Goal: Task Accomplishment & Management: Complete application form

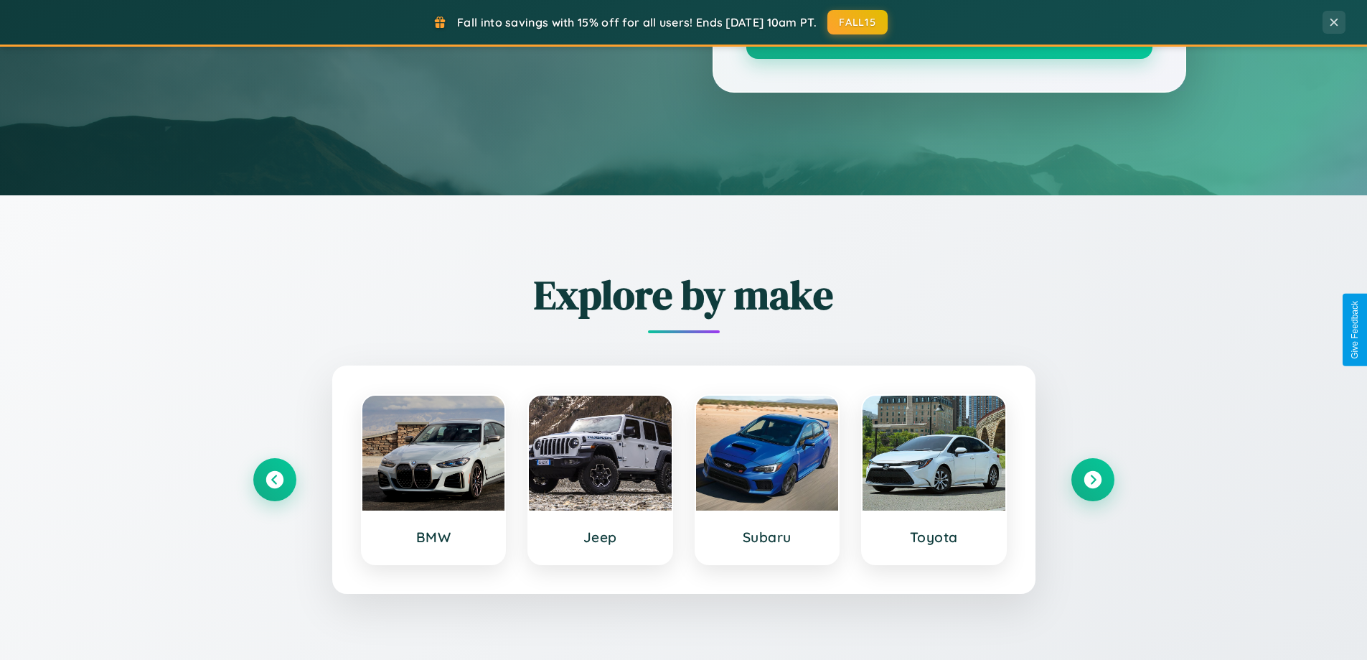
scroll to position [2762, 0]
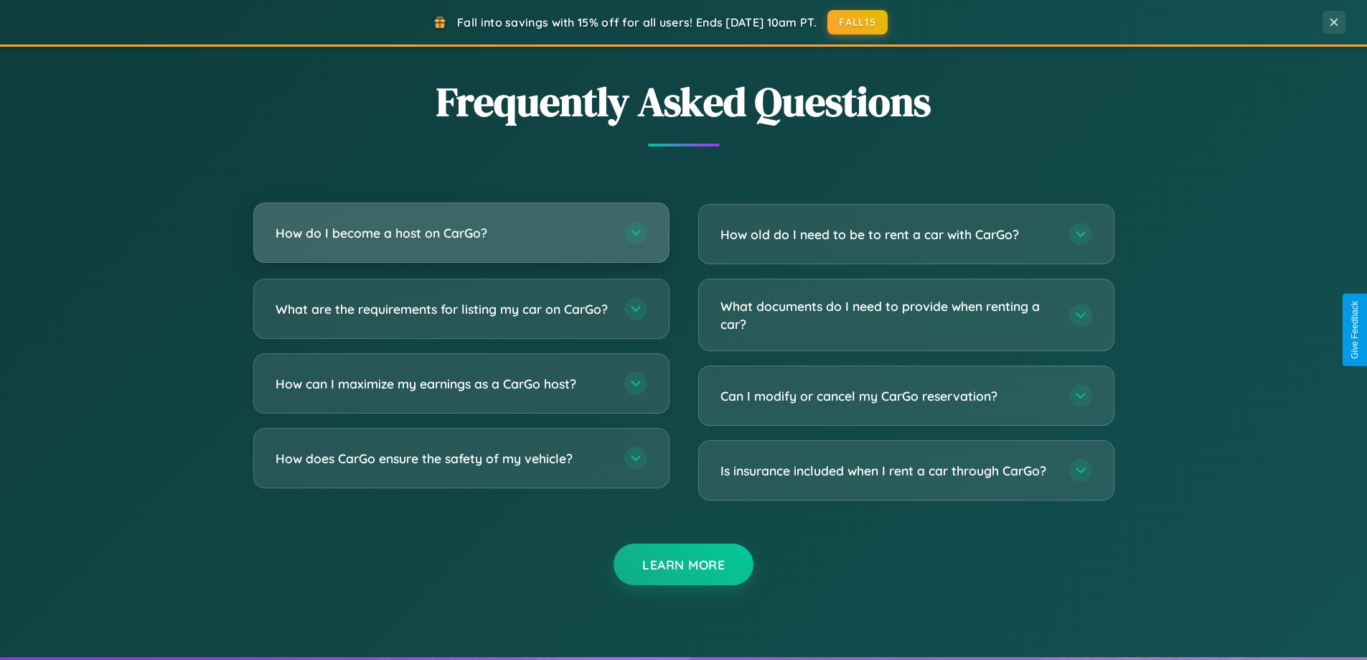
click at [461, 233] on h3 "How do I become a host on CarGo?" at bounding box center [443, 233] width 334 height 18
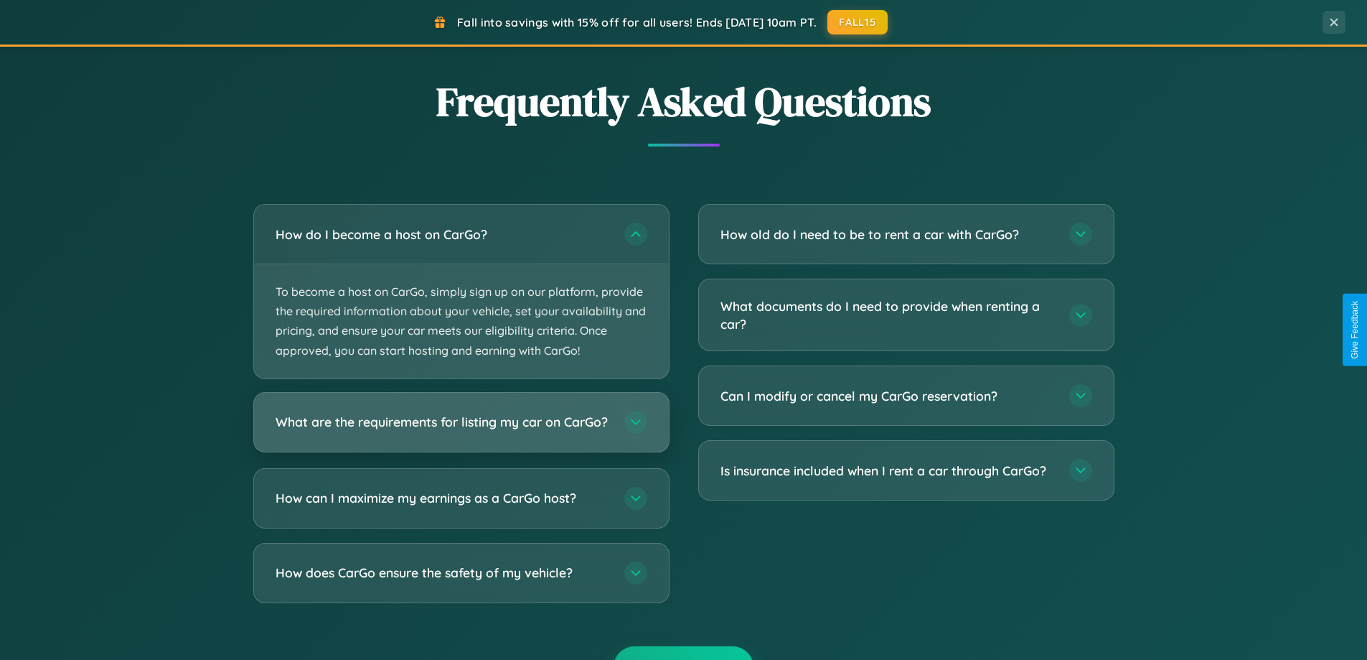
click at [461, 428] on h3 "What are the requirements for listing my car on CarGo?" at bounding box center [443, 422] width 334 height 18
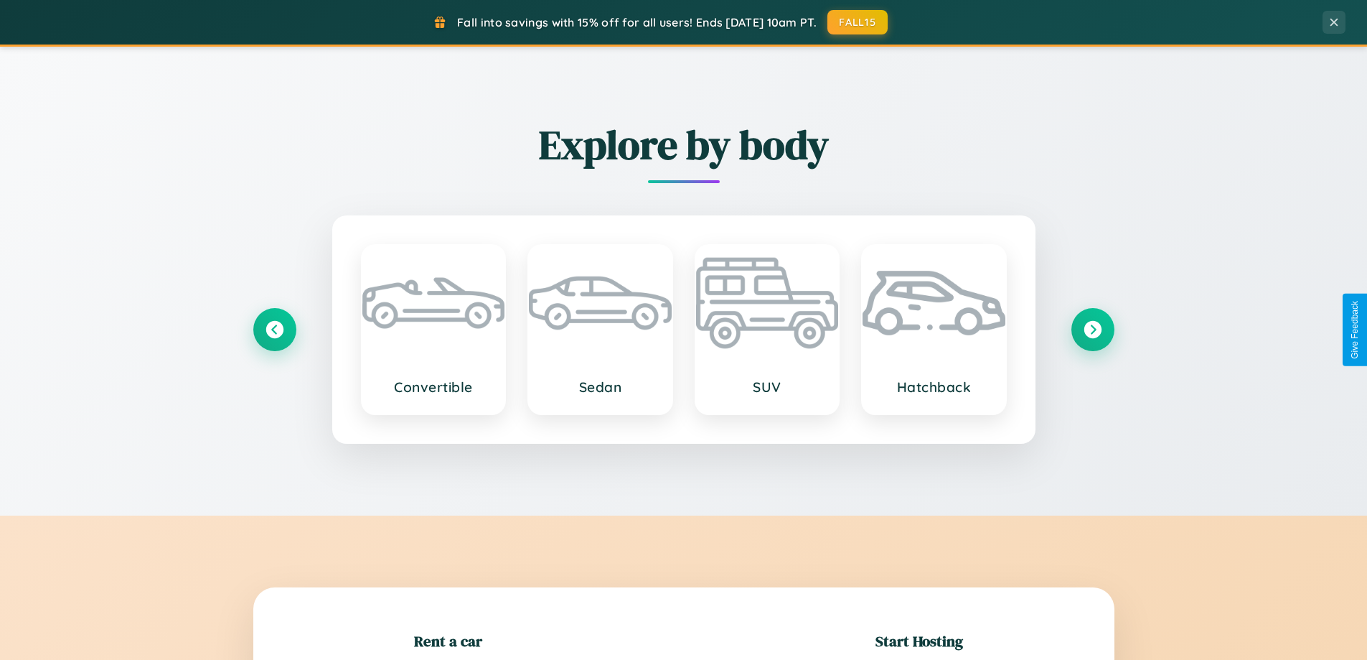
scroll to position [310, 0]
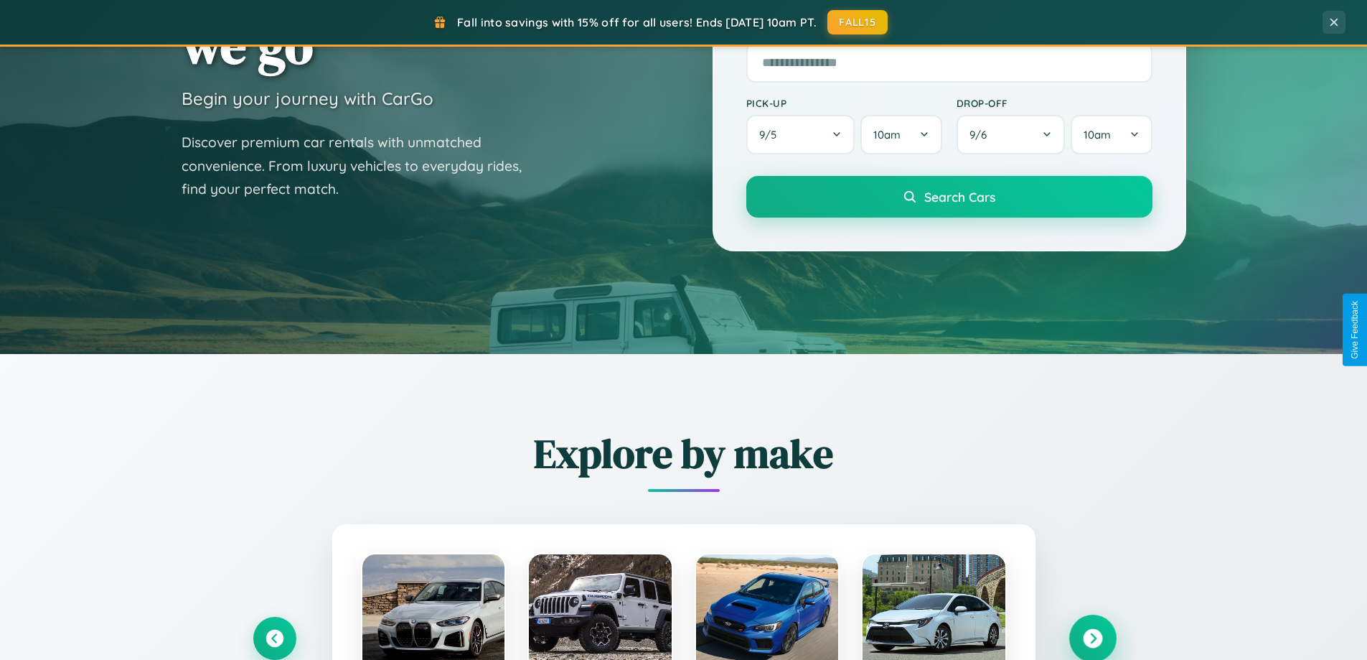
click at [1092, 638] on icon at bounding box center [1092, 638] width 19 height 19
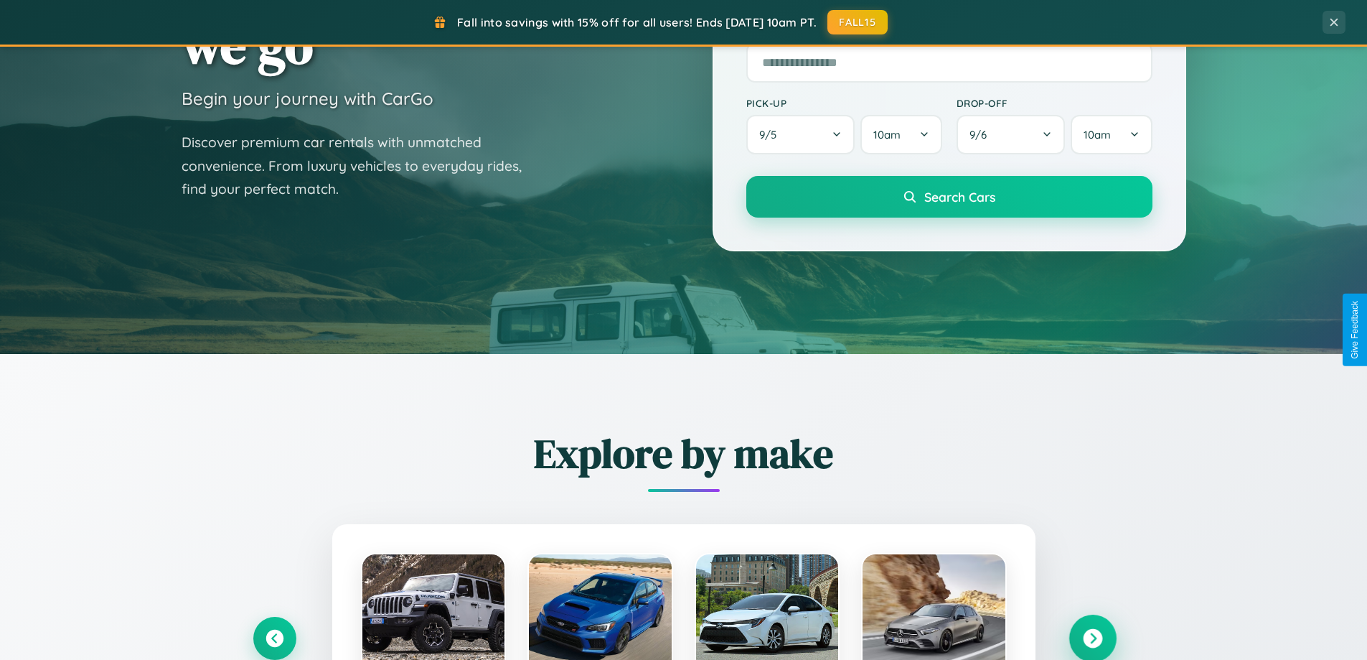
click at [1092, 637] on icon at bounding box center [1092, 638] width 19 height 19
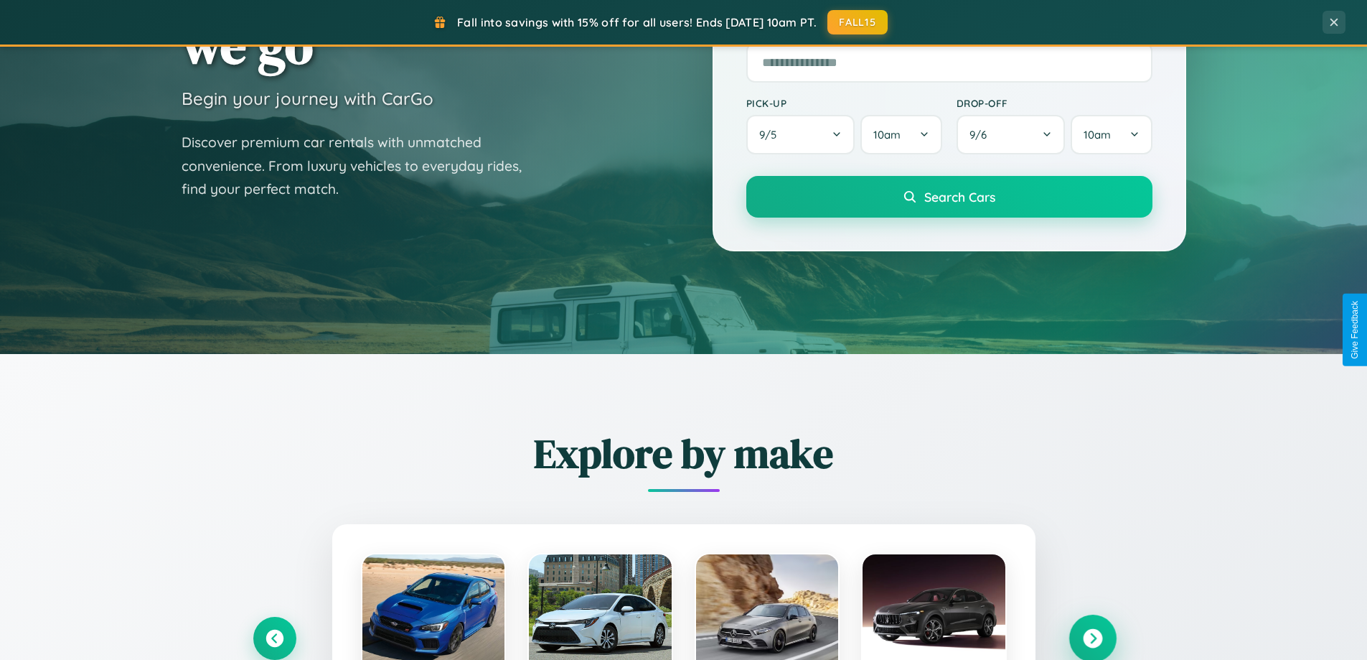
click at [1092, 637] on icon at bounding box center [1092, 638] width 19 height 19
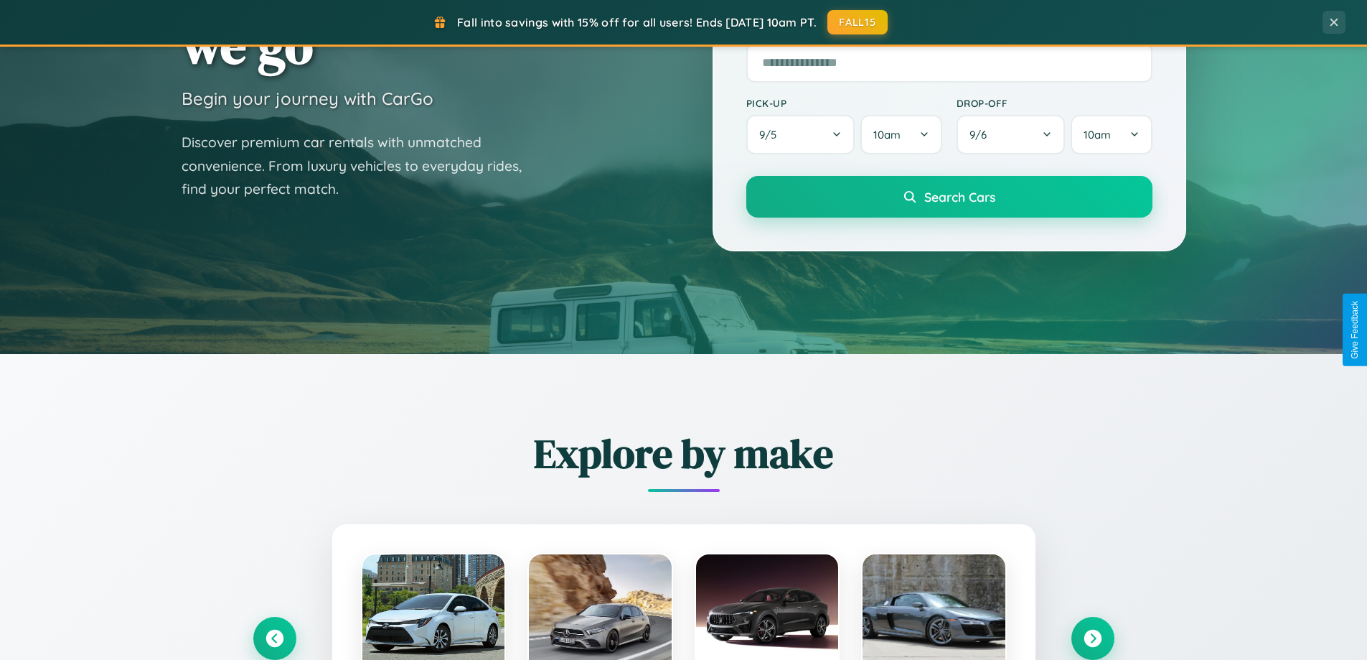
scroll to position [0, 0]
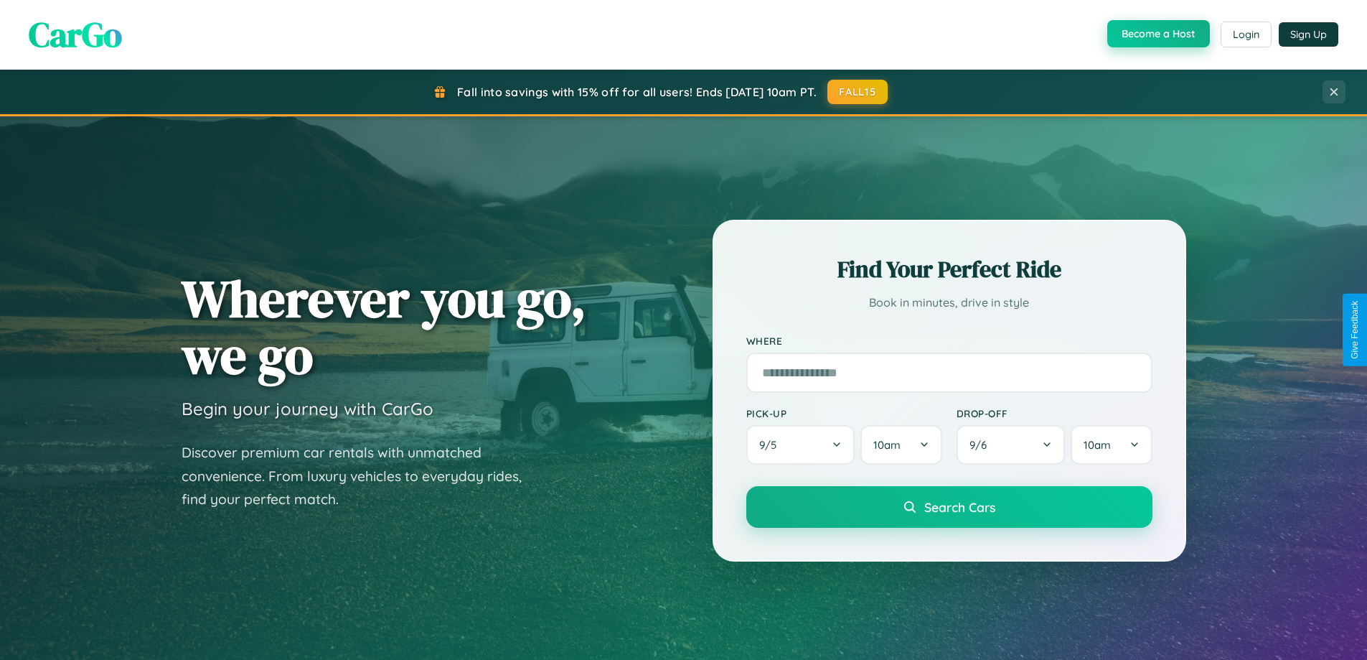
click at [1157, 34] on button "Become a Host" at bounding box center [1158, 33] width 103 height 27
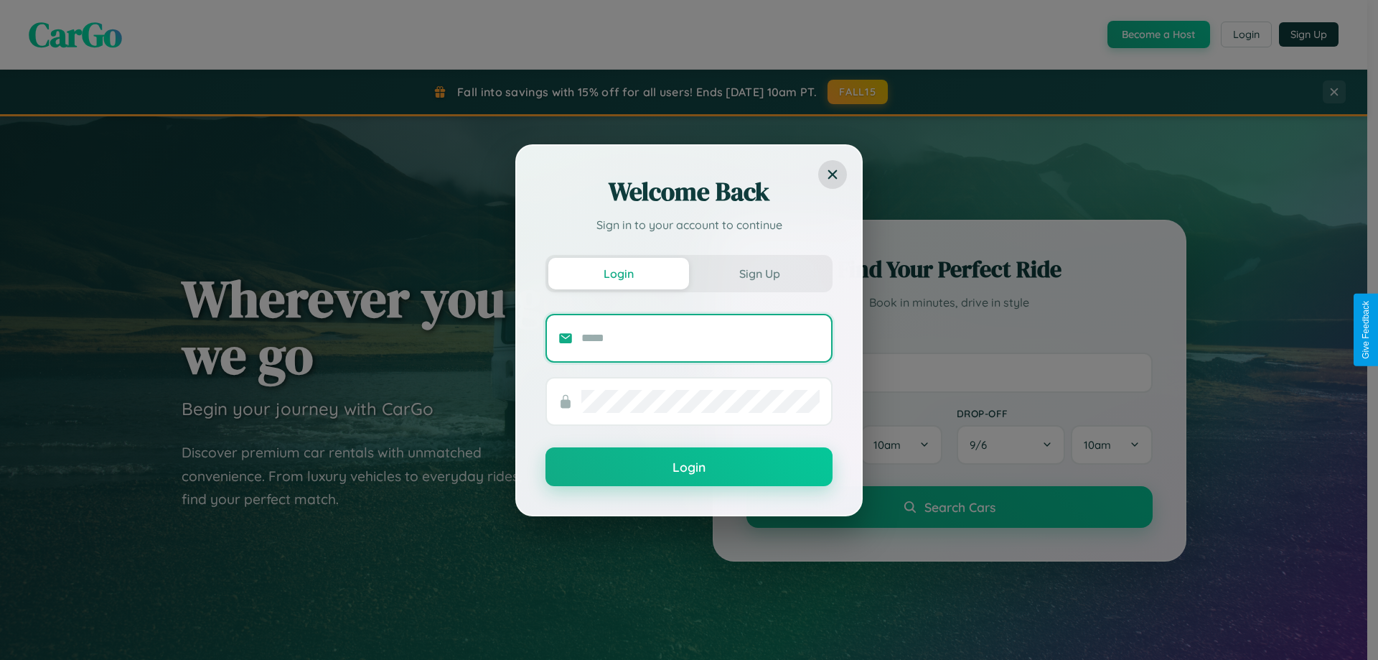
click at [700, 337] on input "text" at bounding box center [700, 338] width 238 height 23
type input "**********"
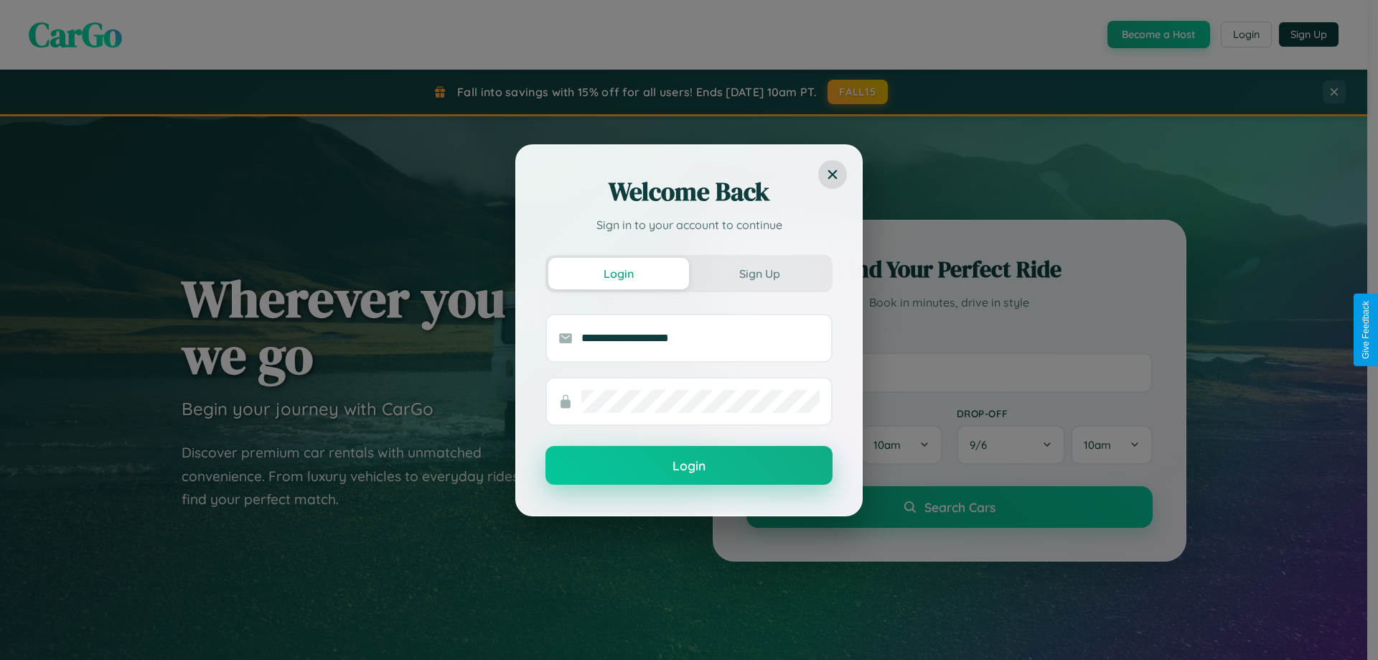
click at [689, 465] on button "Login" at bounding box center [688, 465] width 287 height 39
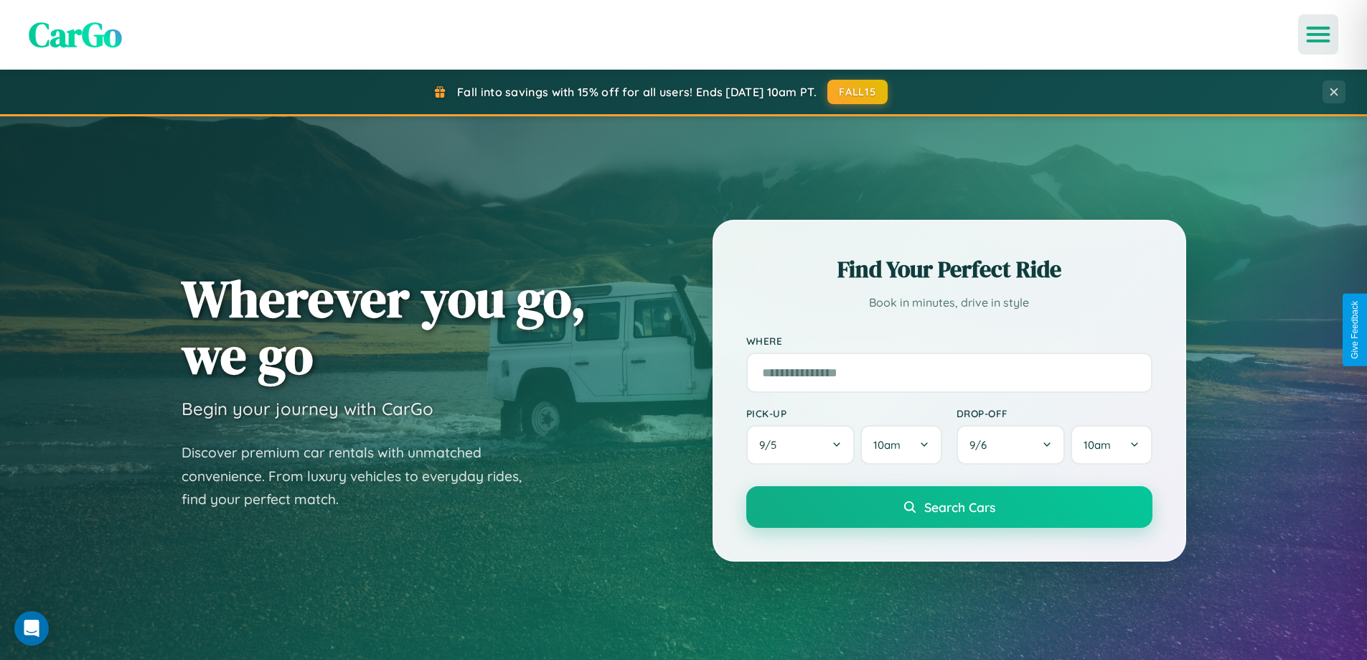
click at [1318, 34] on icon "Open menu" at bounding box center [1318, 34] width 21 height 13
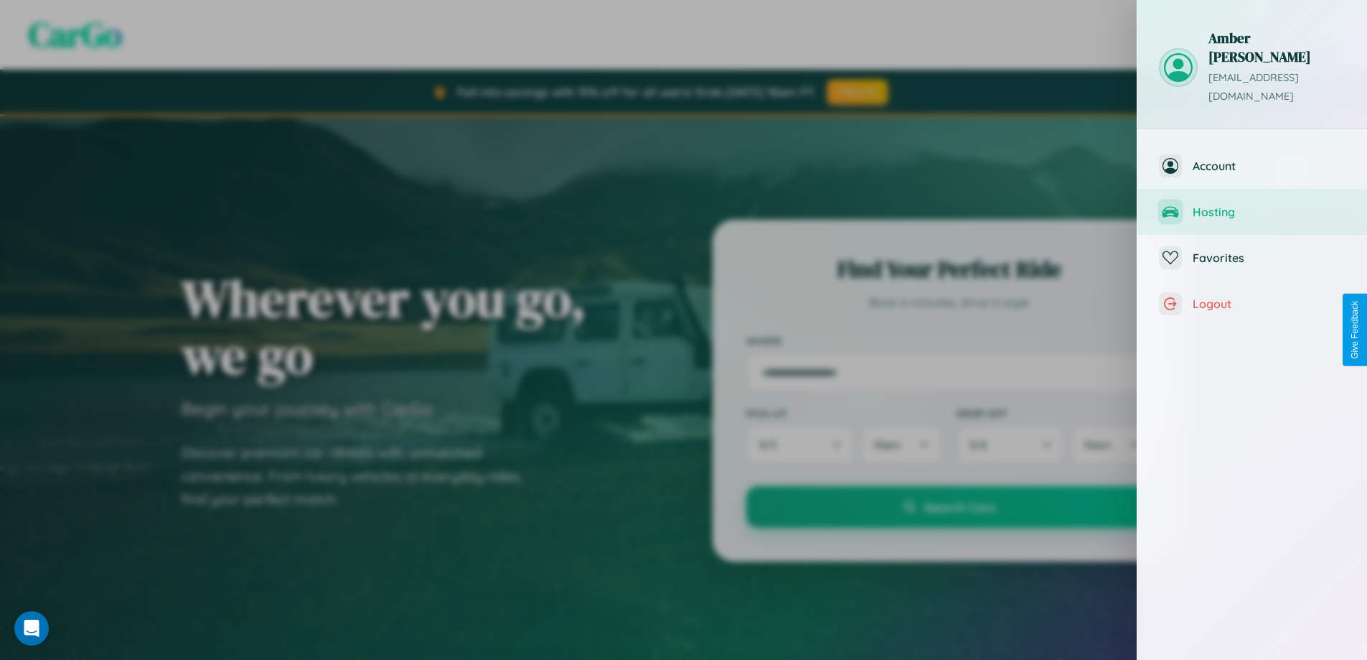
click at [1252, 205] on span "Hosting" at bounding box center [1269, 212] width 153 height 14
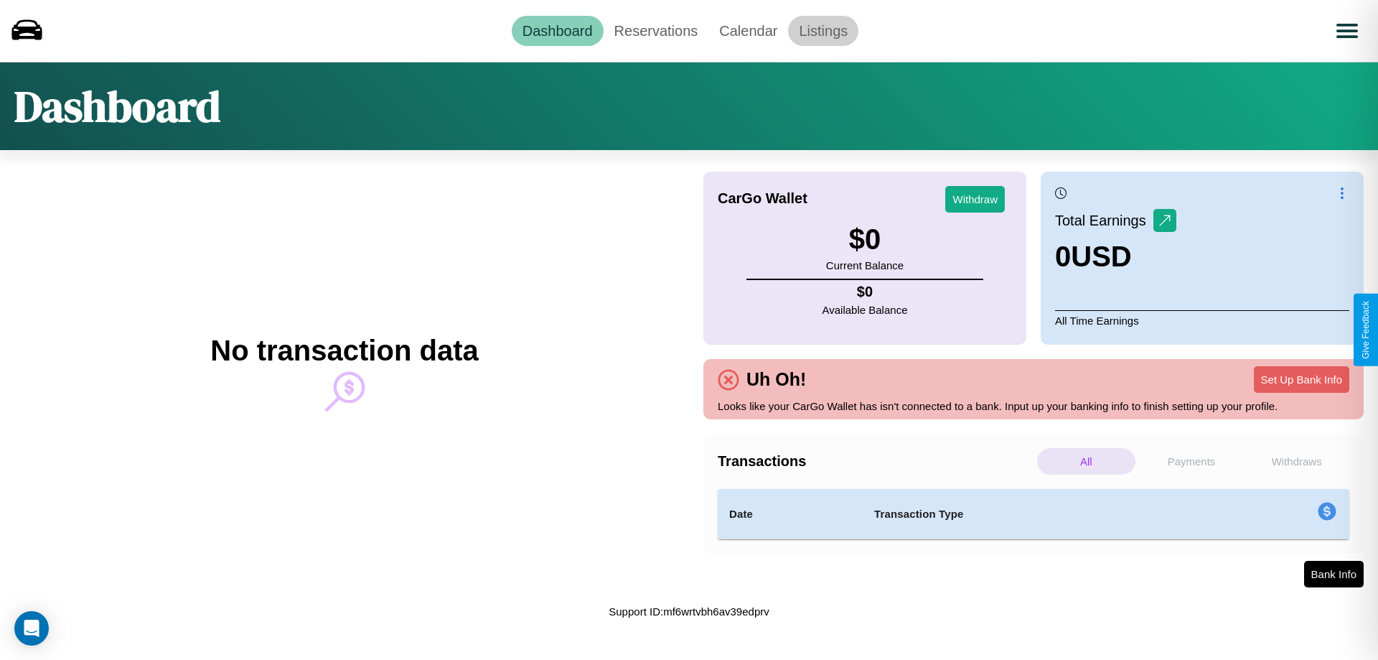
click at [823, 30] on link "Listings" at bounding box center [823, 31] width 70 height 30
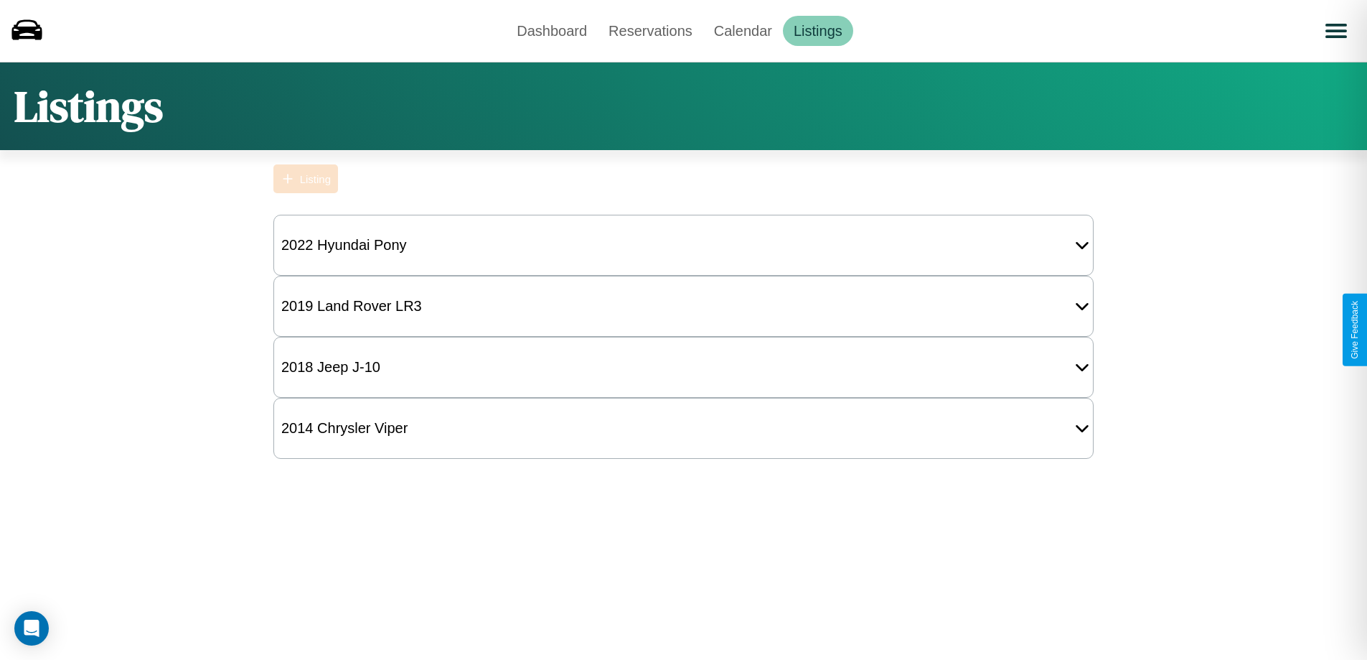
click at [306, 179] on div "Listing" at bounding box center [315, 179] width 31 height 12
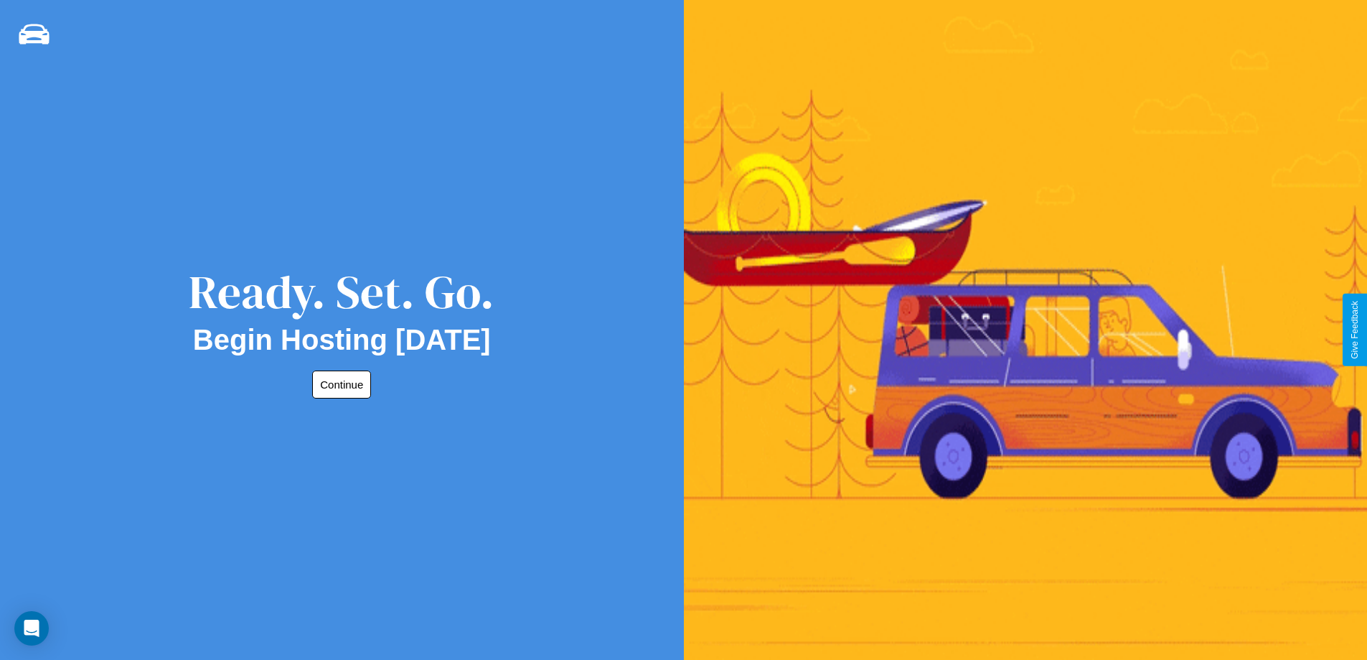
click at [339, 384] on button "Continue" at bounding box center [341, 384] width 59 height 28
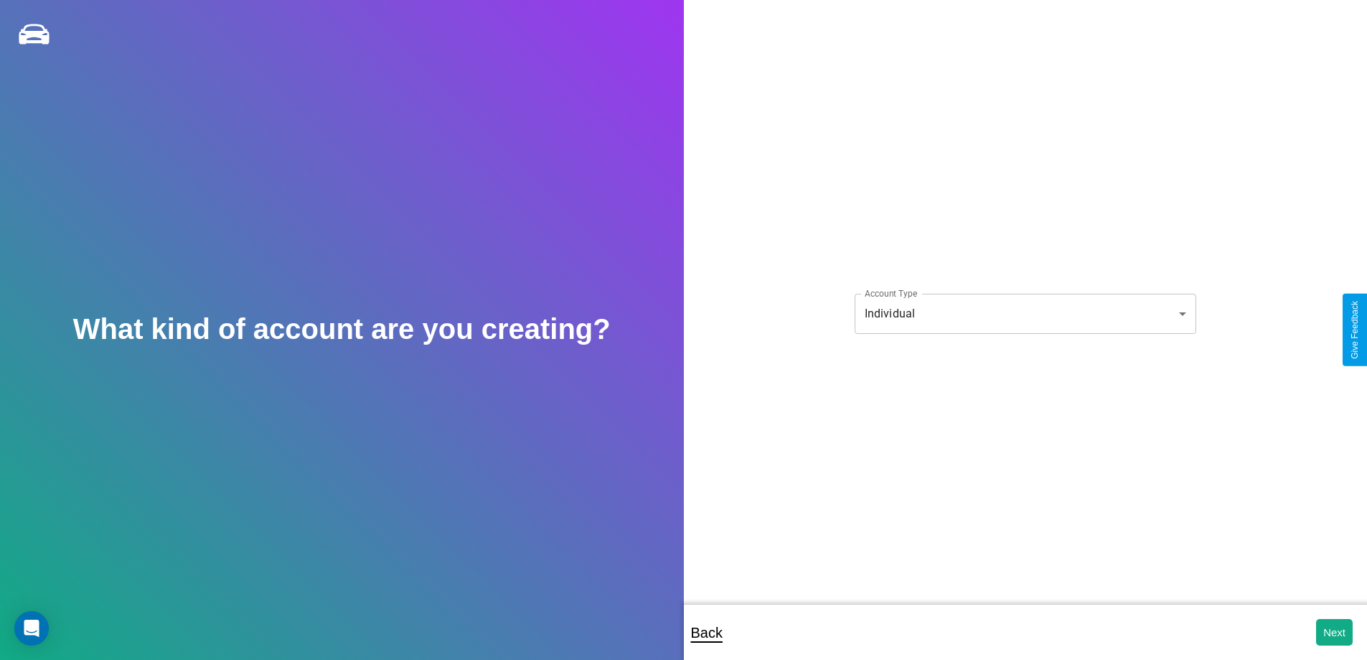
click at [1025, 313] on body "**********" at bounding box center [683, 339] width 1367 height 679
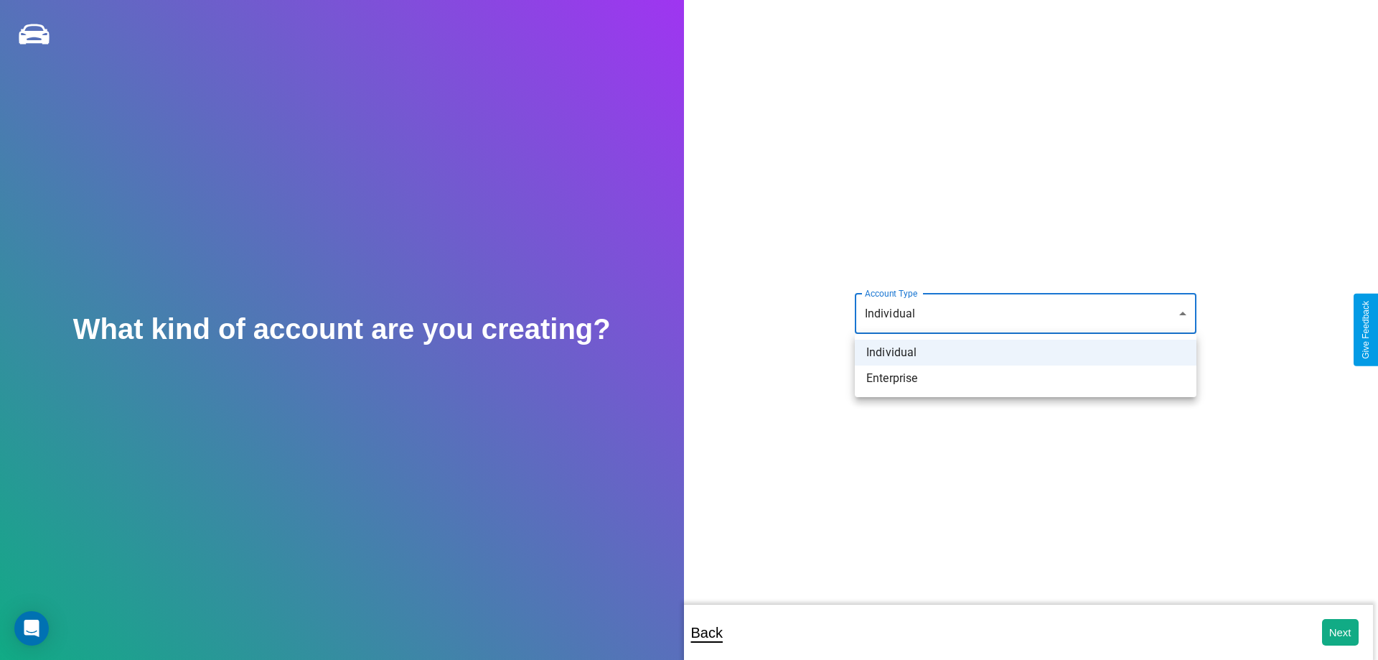
click at [1026, 352] on li "Individual" at bounding box center [1026, 352] width 342 height 26
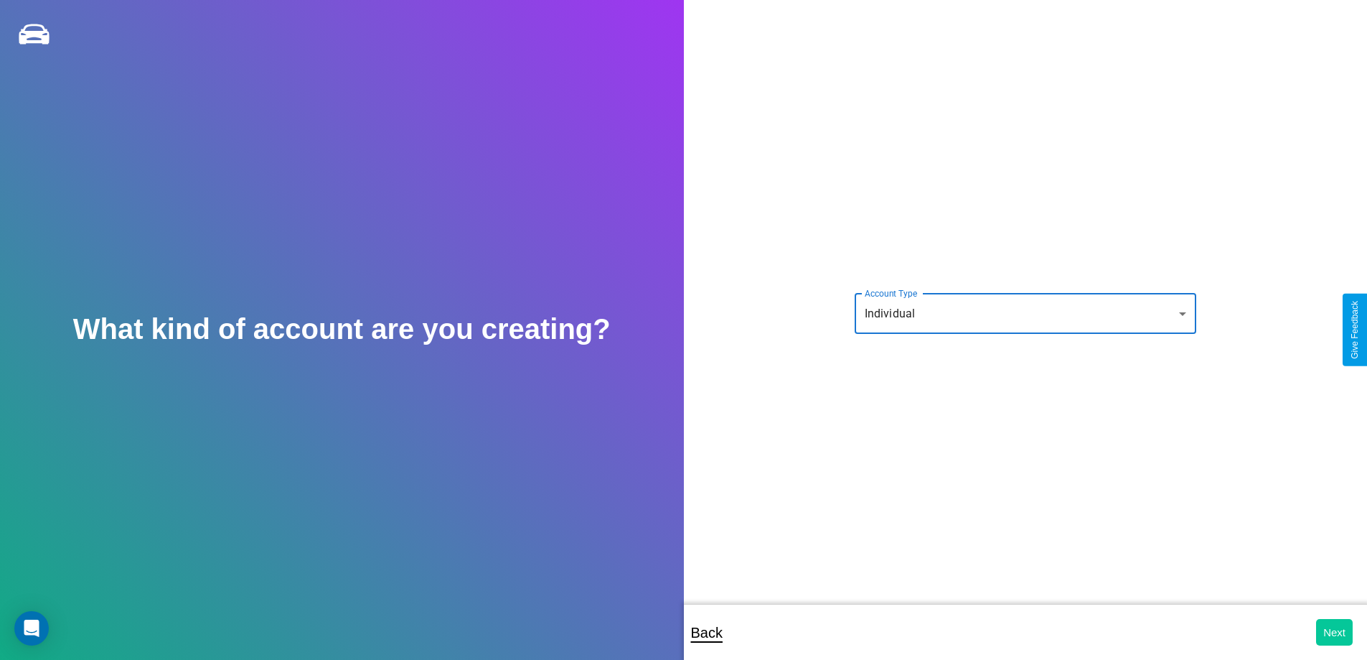
click at [1334, 632] on button "Next" at bounding box center [1334, 632] width 37 height 27
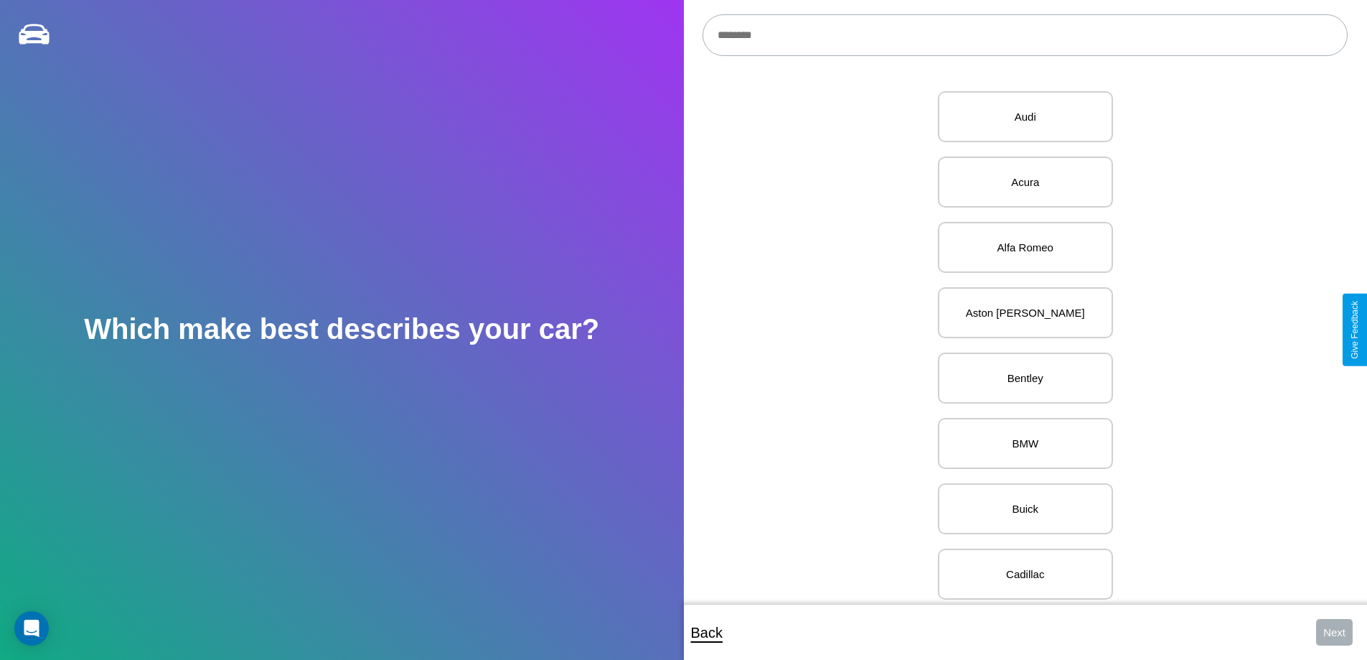
click at [1025, 35] on input "text" at bounding box center [1025, 35] width 645 height 42
type input "*******"
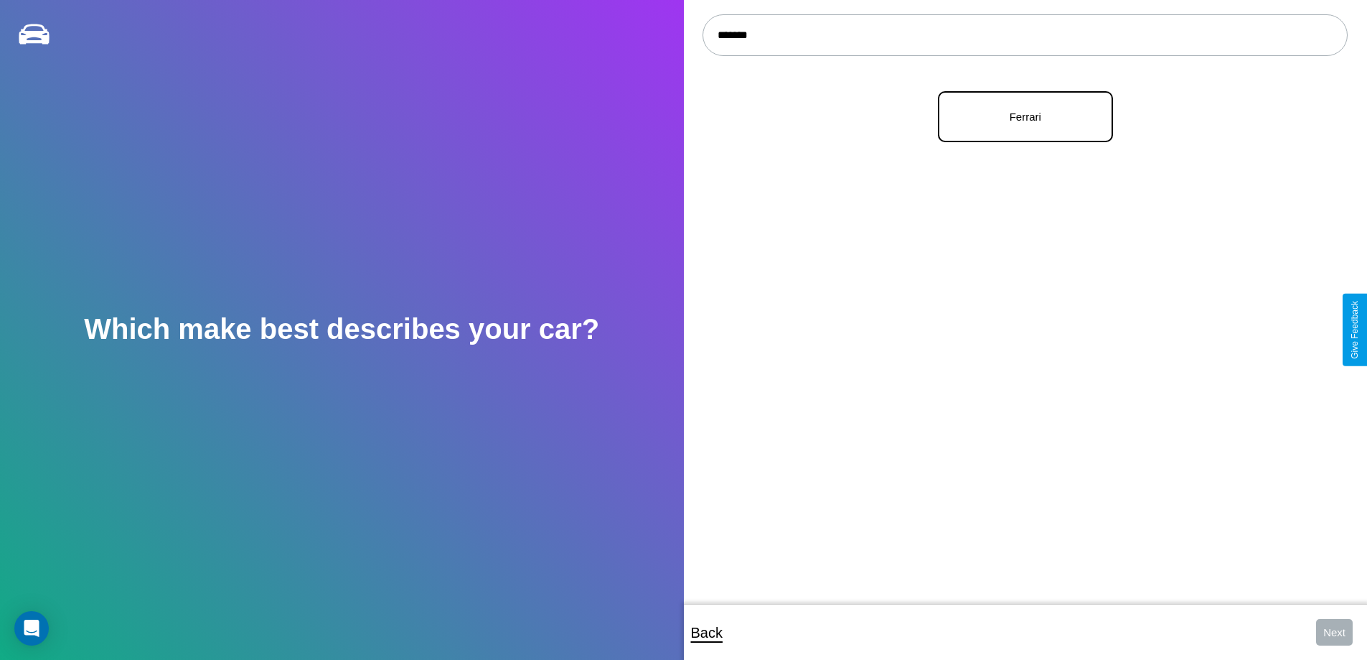
click at [1020, 117] on p "Ferrari" at bounding box center [1026, 116] width 144 height 19
click at [1334, 632] on button "Next" at bounding box center [1334, 632] width 37 height 27
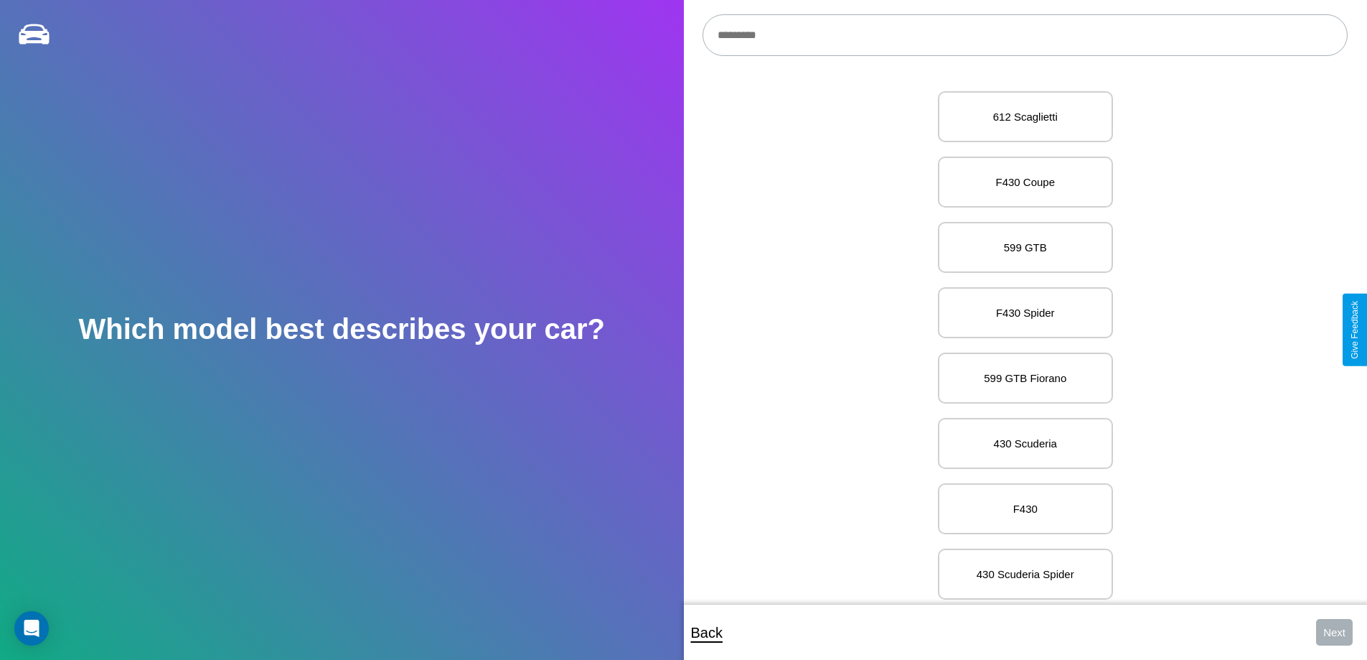
click at [1025, 35] on input "text" at bounding box center [1025, 35] width 645 height 42
type input "**********"
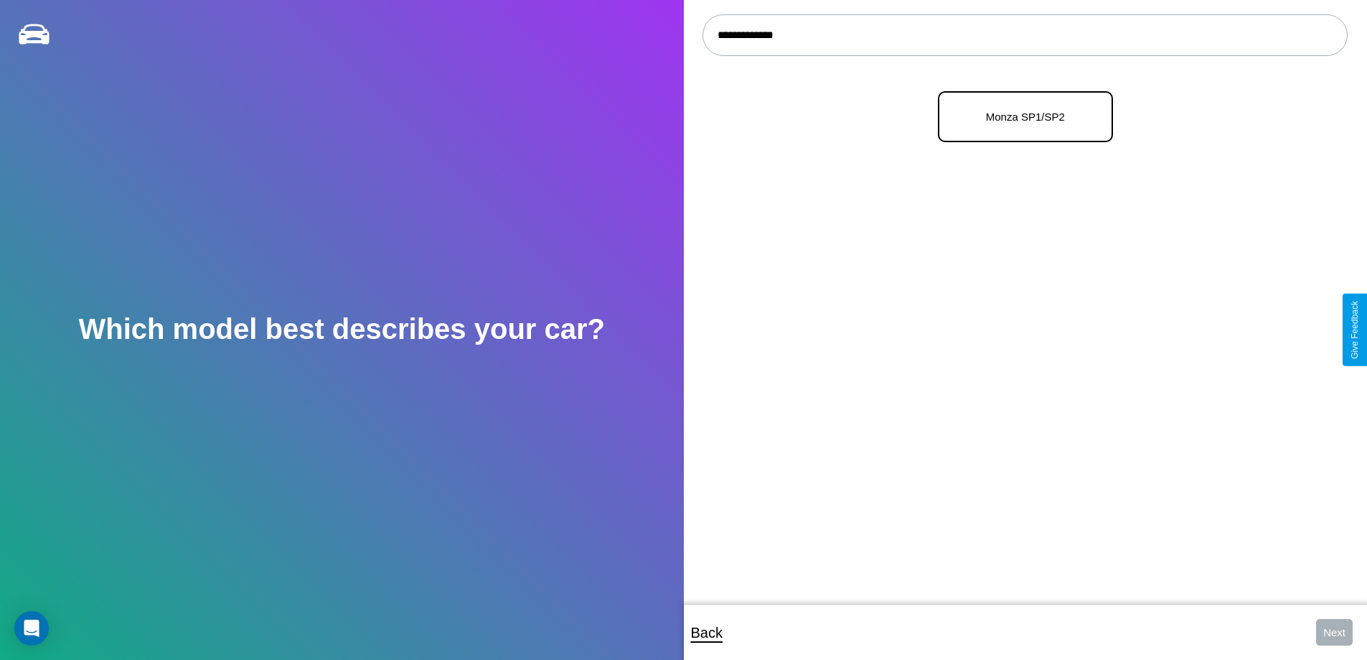
click at [1020, 117] on p "Monza SP1/SP2" at bounding box center [1026, 116] width 144 height 19
click at [1334, 632] on button "Next" at bounding box center [1334, 632] width 37 height 27
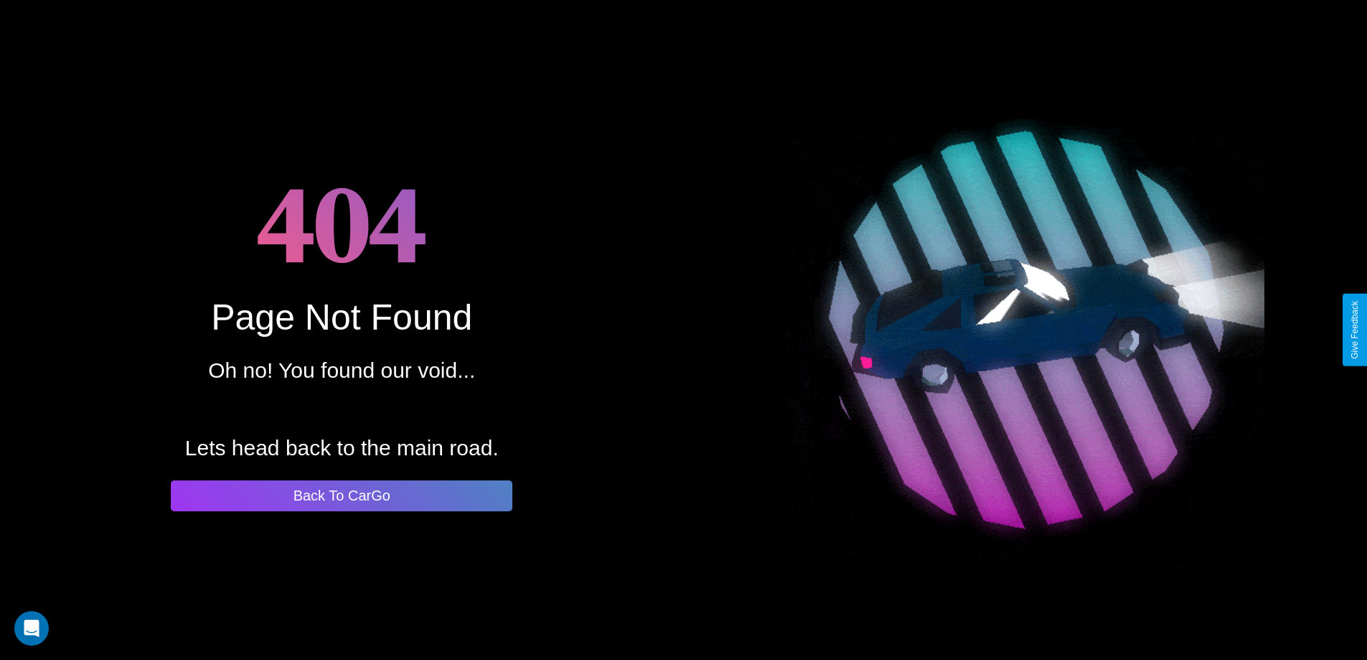
click at [342, 495] on button "Back To CarGo" at bounding box center [342, 495] width 342 height 31
